Goal: Information Seeking & Learning: Learn about a topic

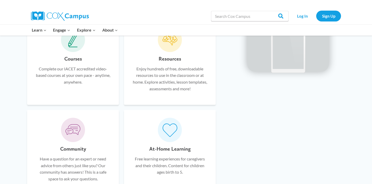
scroll to position [332, 0]
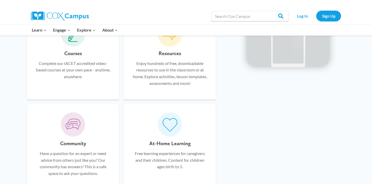
click at [41, 61] on p "Complete our IACET accredited video-based courses at your own pace - anytime, a…" at bounding box center [73, 70] width 76 height 20
click at [70, 51] on h6 "Courses" at bounding box center [73, 53] width 18 height 8
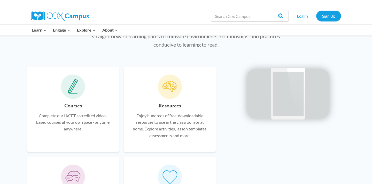
scroll to position [260, 0]
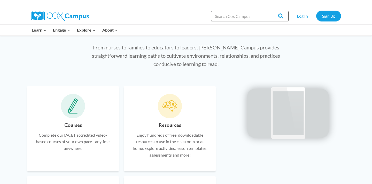
click at [216, 14] on input "Search in [URL][DOMAIN_NAME]" at bounding box center [249, 16] width 77 height 10
type input "read right from the start"
click at [268, 11] on input "Search" at bounding box center [278, 16] width 20 height 10
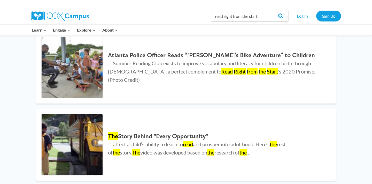
scroll to position [685, 0]
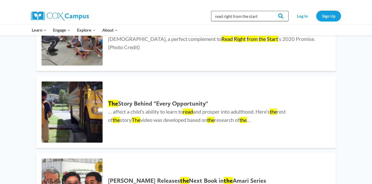
click at [260, 19] on input "read right from the start" at bounding box center [249, 16] width 77 height 10
type input "read right from the start training"
click at [268, 11] on input "Search" at bounding box center [278, 16] width 20 height 10
